Goal: Task Accomplishment & Management: Manage account settings

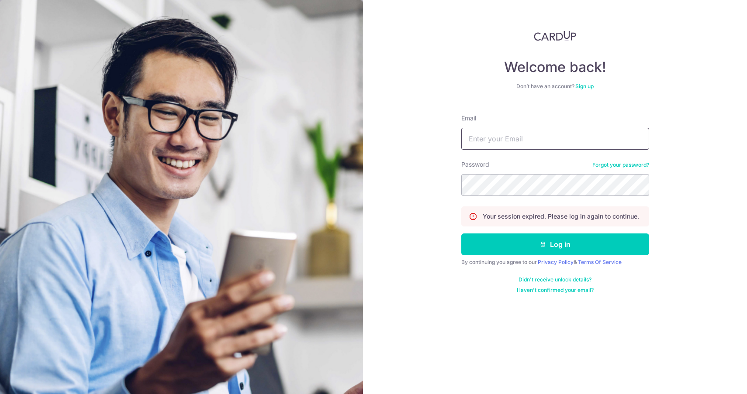
click at [486, 135] on input "Email" at bounding box center [555, 139] width 188 height 22
type input "[EMAIL_ADDRESS][DOMAIN_NAME]"
click at [461, 234] on button "Log in" at bounding box center [555, 245] width 188 height 22
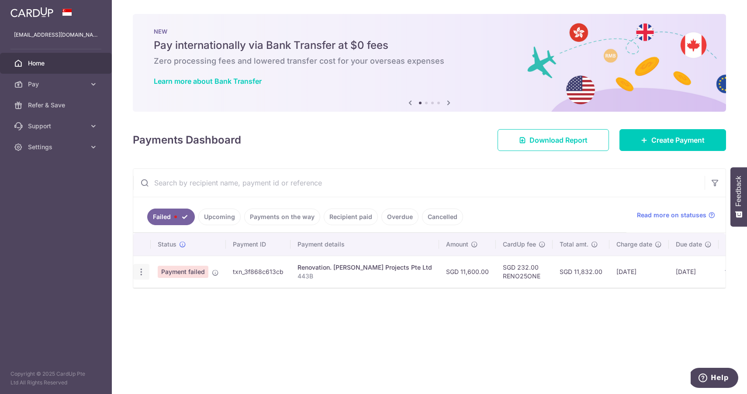
click at [142, 272] on icon "button" at bounding box center [141, 272] width 9 height 9
click at [174, 295] on span "Update payment" at bounding box center [187, 296] width 59 height 10
radio input "true"
type input "11,600.00"
type input "443B"
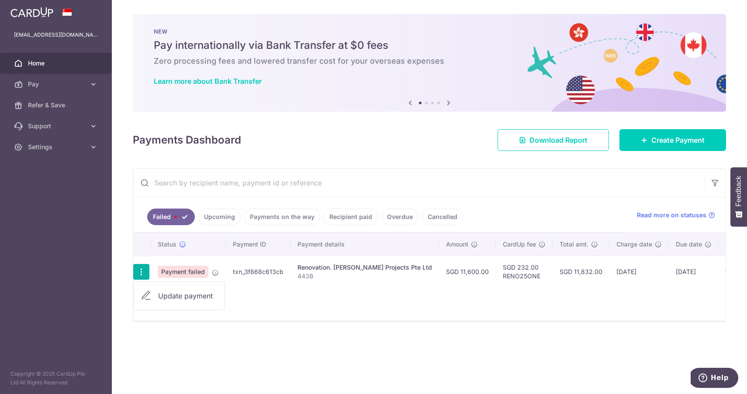
type input "40%"
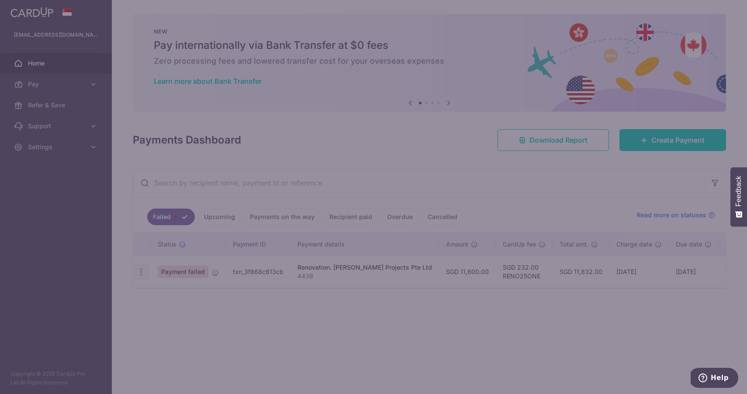
type input "RENO25ONE"
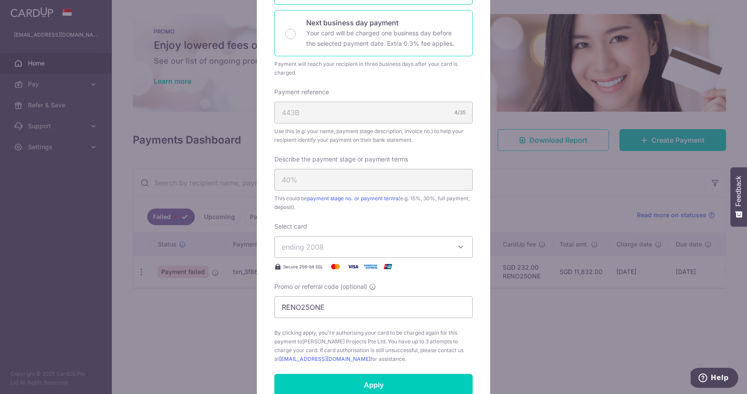
scroll to position [226, 0]
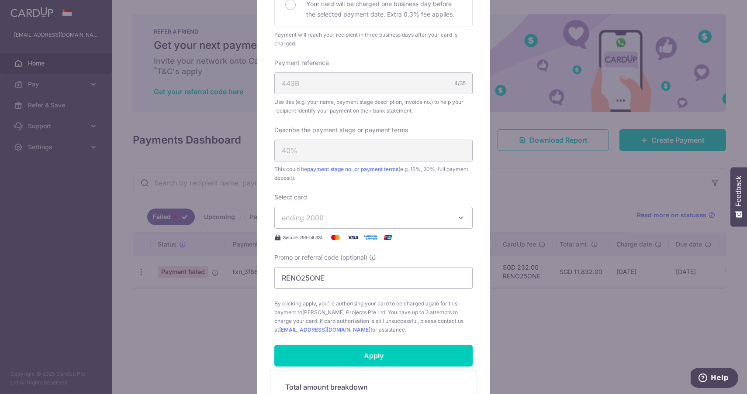
click at [377, 219] on span "ending 2008" at bounding box center [366, 218] width 168 height 10
click at [119, 96] on div "Edit payment By clicking apply, you will make changes to all payments to Sennet…" at bounding box center [373, 197] width 747 height 394
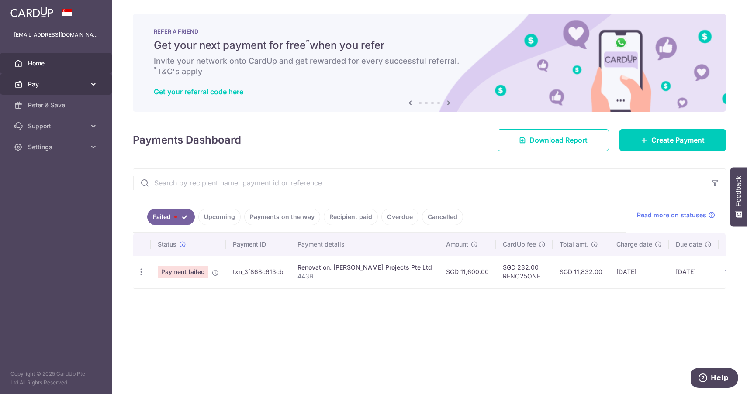
click at [96, 85] on icon at bounding box center [93, 84] width 9 height 9
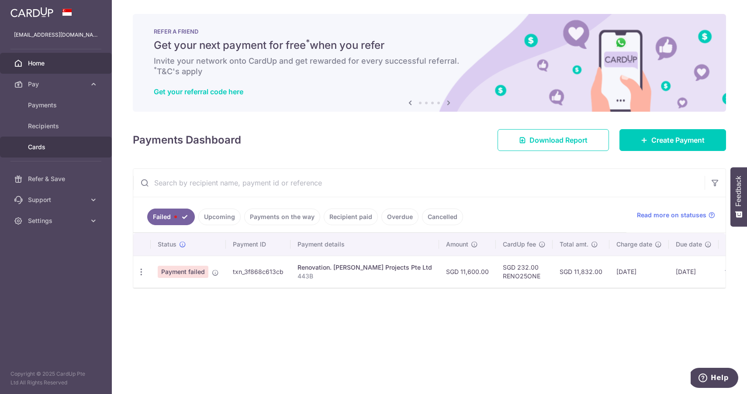
click at [41, 146] on span "Cards" at bounding box center [57, 147] width 58 height 9
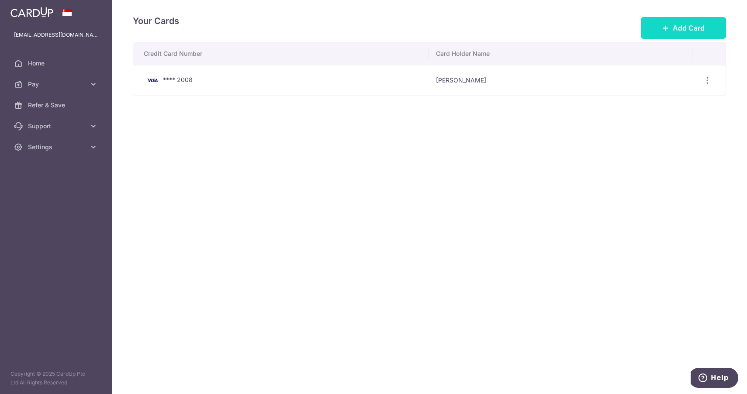
click at [670, 32] on button "Add Card" at bounding box center [683, 28] width 85 height 22
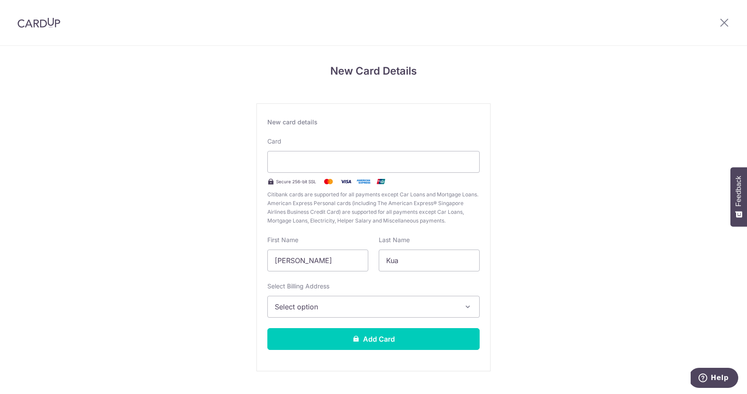
click at [226, 246] on div "New Card Details New card details Card Secure 256-bit SSL Citibank cards are su…" at bounding box center [373, 229] width 747 height 367
click at [355, 310] on span "Select option" at bounding box center [366, 307] width 182 height 10
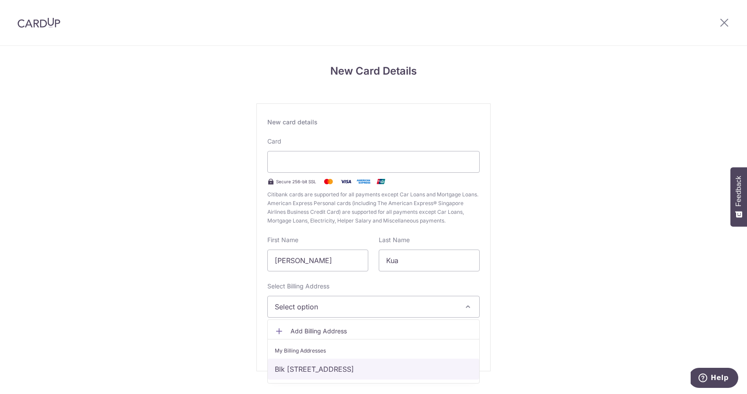
click at [339, 372] on link "Blk 203B Punggol Field, #14-334, Singapore, North East, Singapore-822203" at bounding box center [373, 369] width 211 height 21
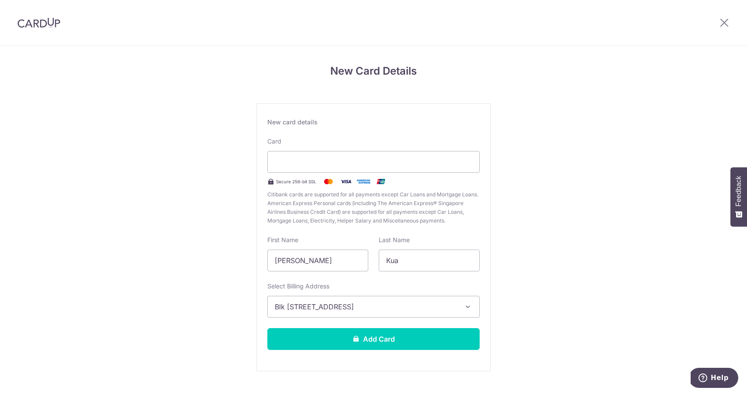
scroll to position [18, 0]
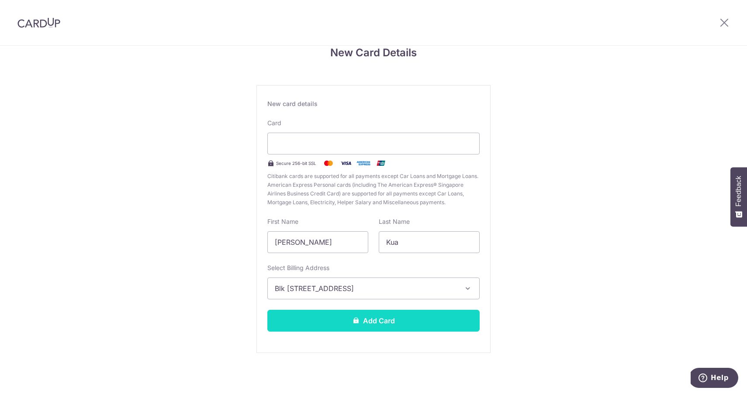
click at [319, 320] on button "Add Card" at bounding box center [373, 321] width 212 height 22
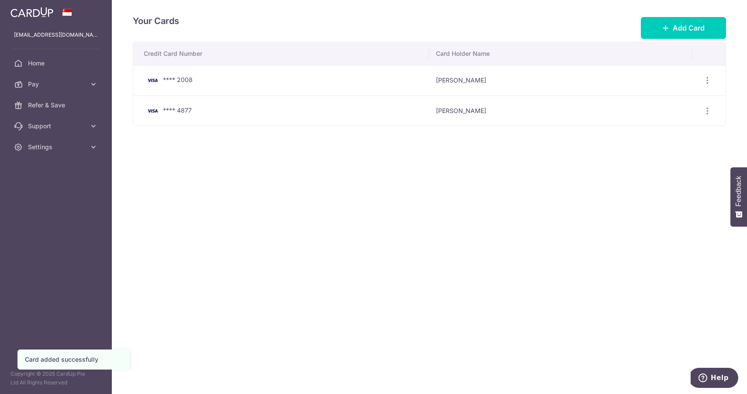
click at [367, 187] on div "Your Cards Add Card Credit Card Number Card Holder Name **** 2008 [PERSON_NAME]…" at bounding box center [429, 197] width 635 height 394
click at [83, 84] on span "Pay" at bounding box center [57, 84] width 58 height 9
click at [52, 147] on span "Cards" at bounding box center [57, 147] width 58 height 9
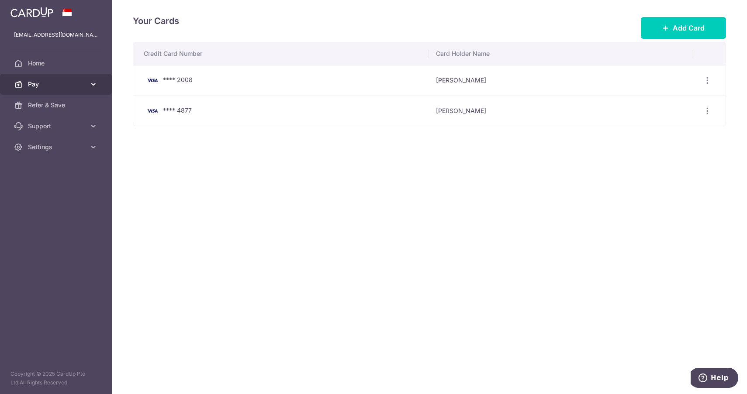
click at [79, 84] on span "Pay" at bounding box center [57, 84] width 58 height 9
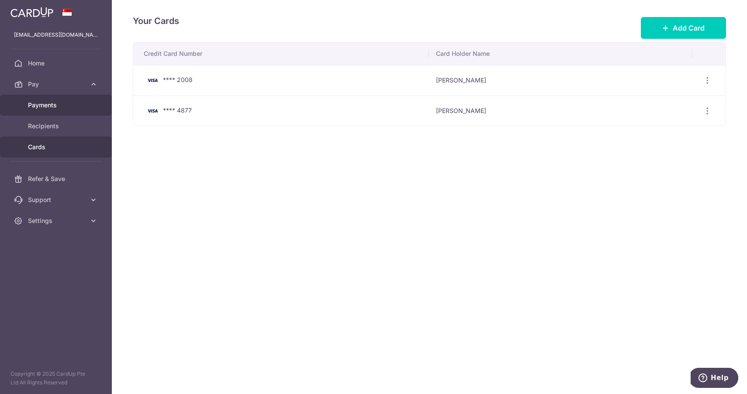
click at [58, 108] on span "Payments" at bounding box center [57, 105] width 58 height 9
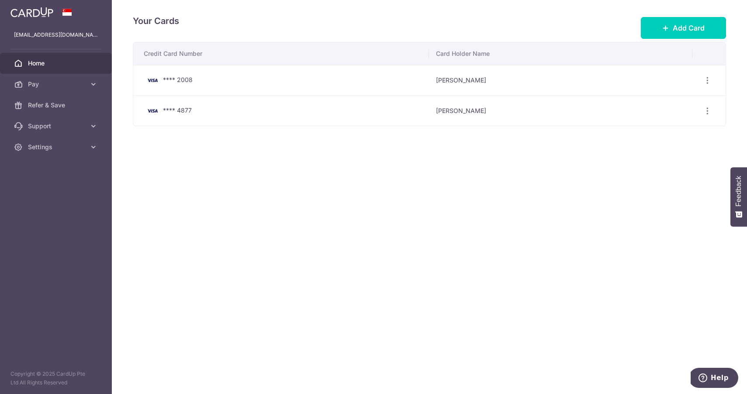
click at [55, 65] on span "Home" at bounding box center [57, 63] width 58 height 9
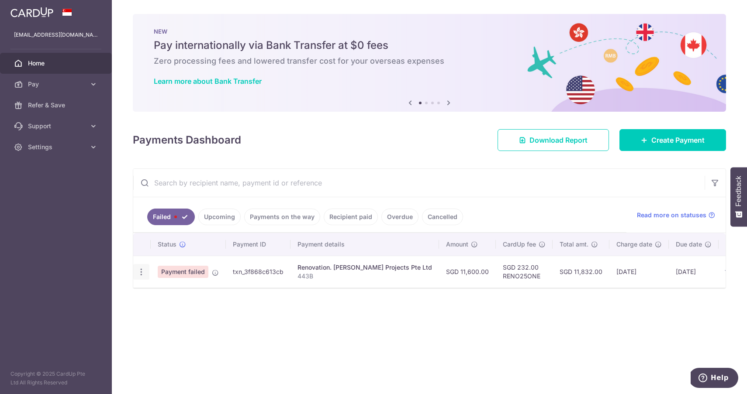
click at [139, 272] on icon "button" at bounding box center [141, 272] width 9 height 9
click at [213, 295] on span "Update payment" at bounding box center [187, 296] width 59 height 10
radio input "true"
type input "11,600.00"
type input "443B"
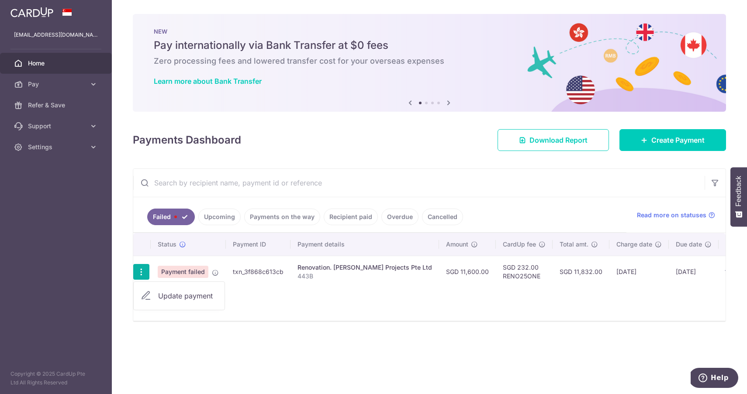
type input "40%"
type input "RENO25ONE"
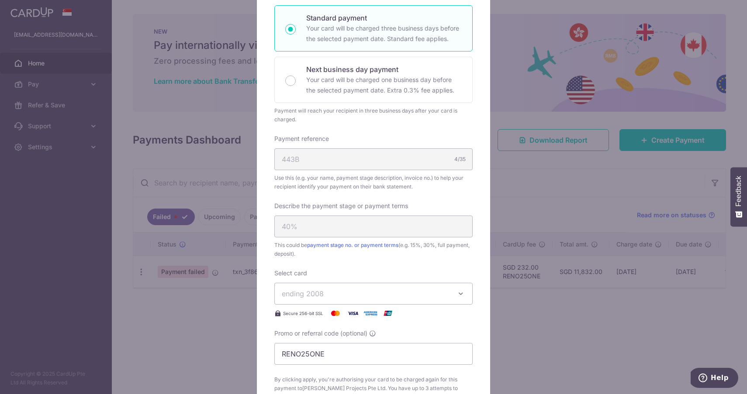
scroll to position [155, 0]
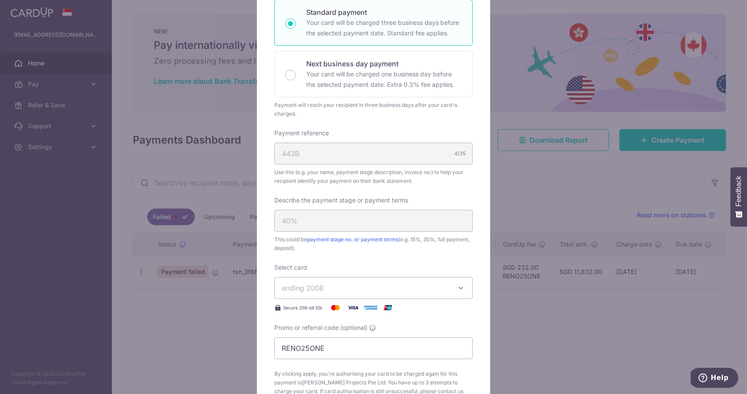
click at [300, 292] on span "ending 2008" at bounding box center [303, 288] width 42 height 9
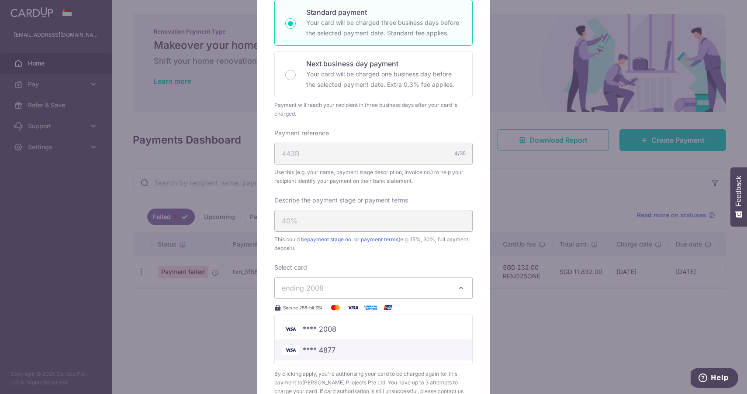
click at [314, 350] on span "**** 4877" at bounding box center [319, 350] width 33 height 10
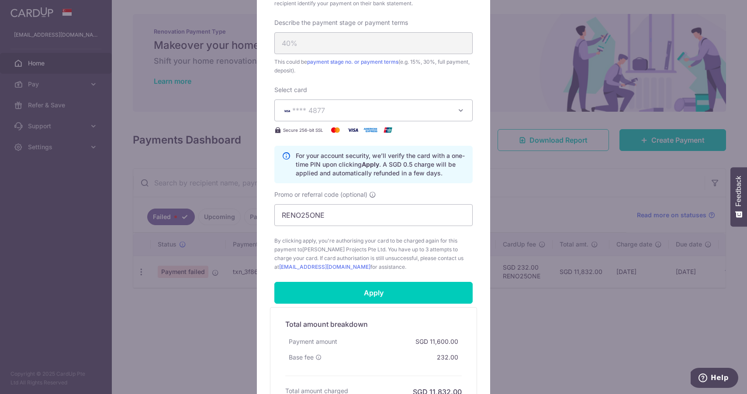
scroll to position [355, 0]
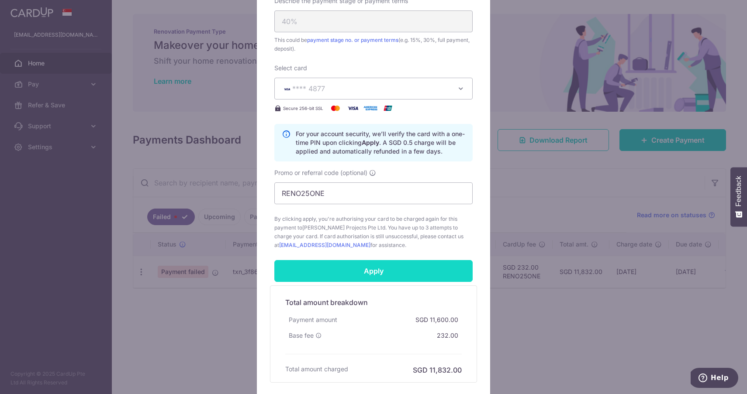
click at [368, 275] on input "Apply" at bounding box center [373, 271] width 198 height 22
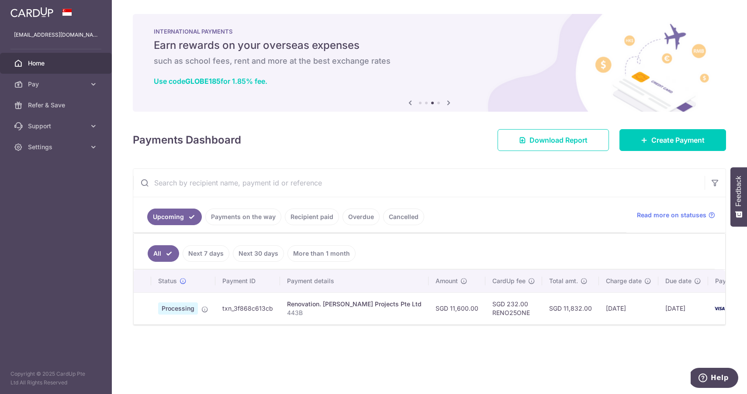
click at [146, 307] on td at bounding box center [142, 309] width 17 height 32
